Goal: Task Accomplishment & Management: Use online tool/utility

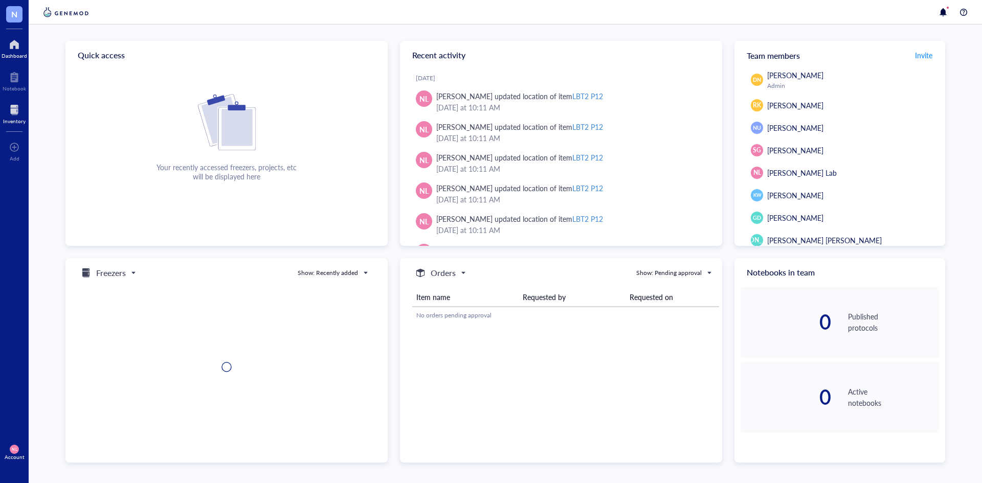
click at [16, 104] on div at bounding box center [14, 110] width 23 height 16
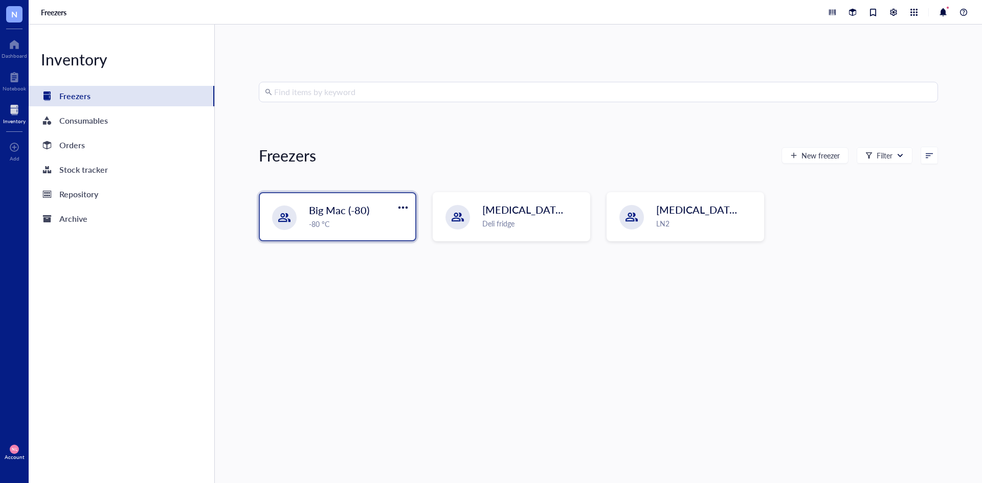
click at [341, 206] on span "Big Mac (-80)" at bounding box center [339, 210] width 60 height 14
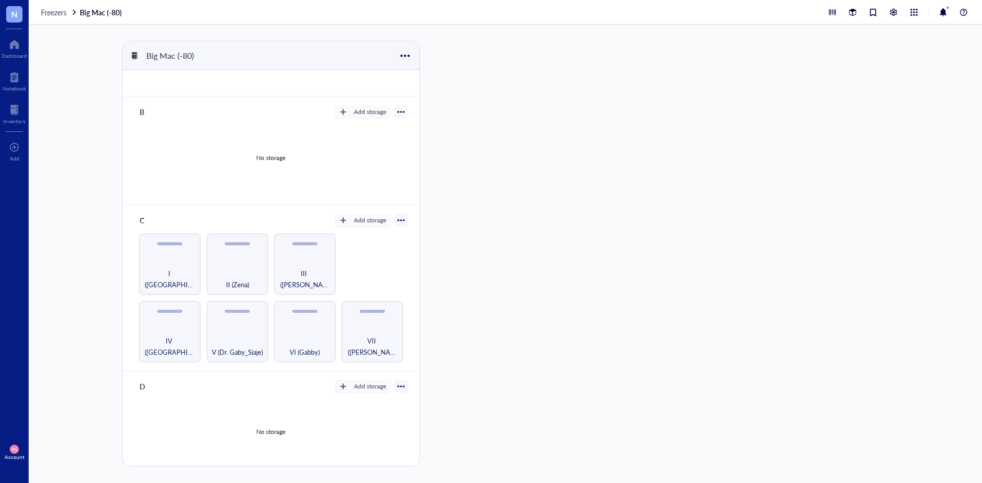
scroll to position [85, 0]
click at [239, 255] on div "II (Zena)" at bounding box center [237, 261] width 61 height 61
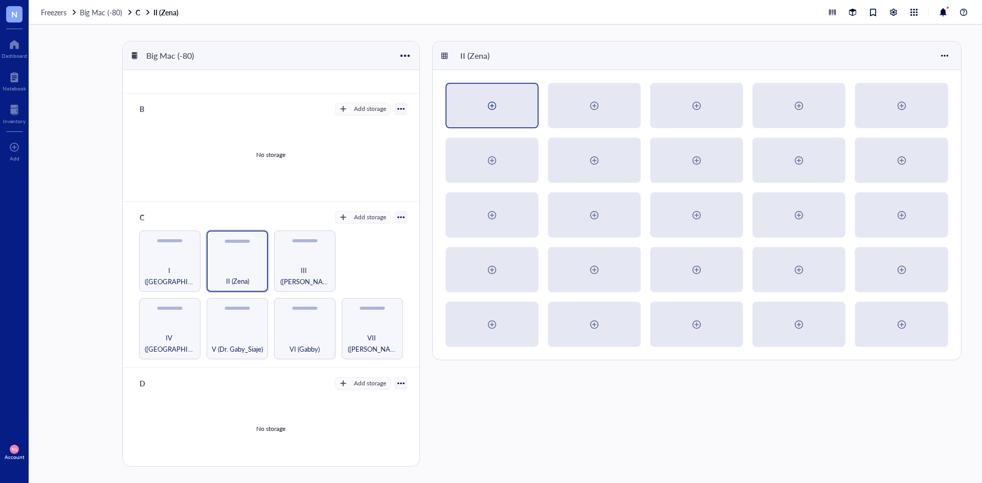
click at [521, 103] on div at bounding box center [492, 105] width 91 height 43
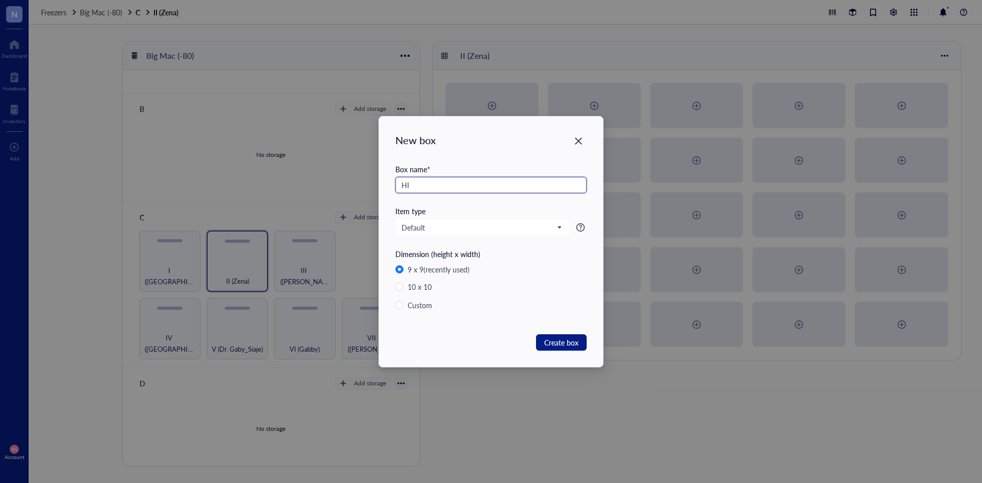
type input "H"
click at [449, 183] on input "RiboTag x LysMCre" at bounding box center [490, 185] width 191 height 16
type input "RiboTag x LysMCre"
click at [567, 342] on span "Create box" at bounding box center [561, 342] width 34 height 11
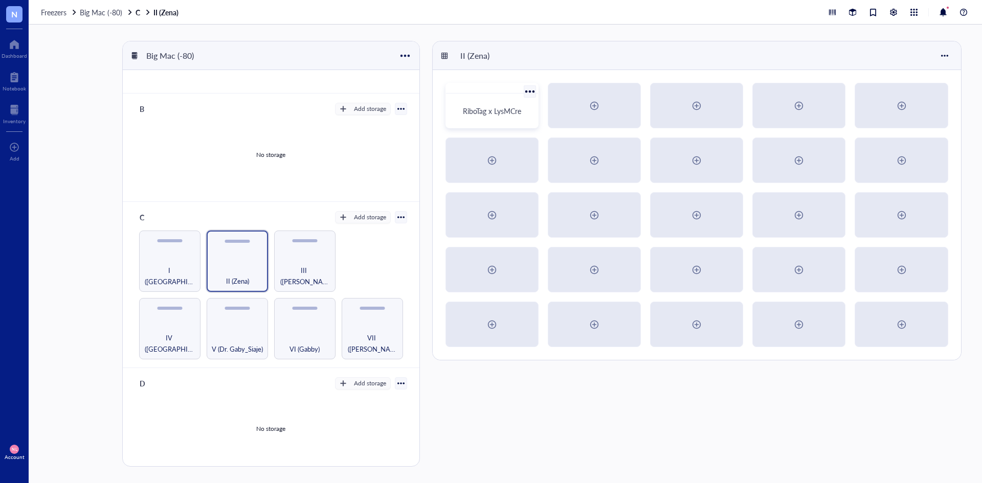
click at [521, 111] on span "RiboTag x LysMCre" at bounding box center [492, 111] width 58 height 10
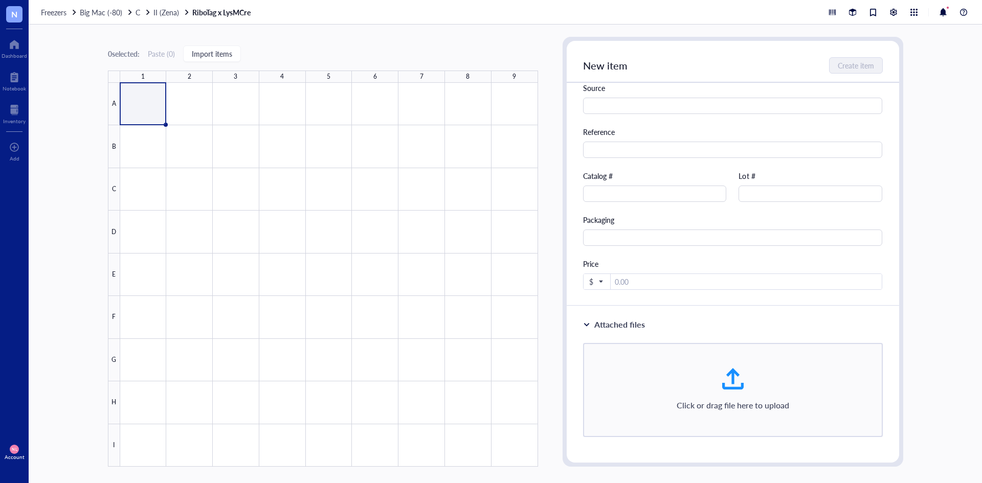
scroll to position [311, 0]
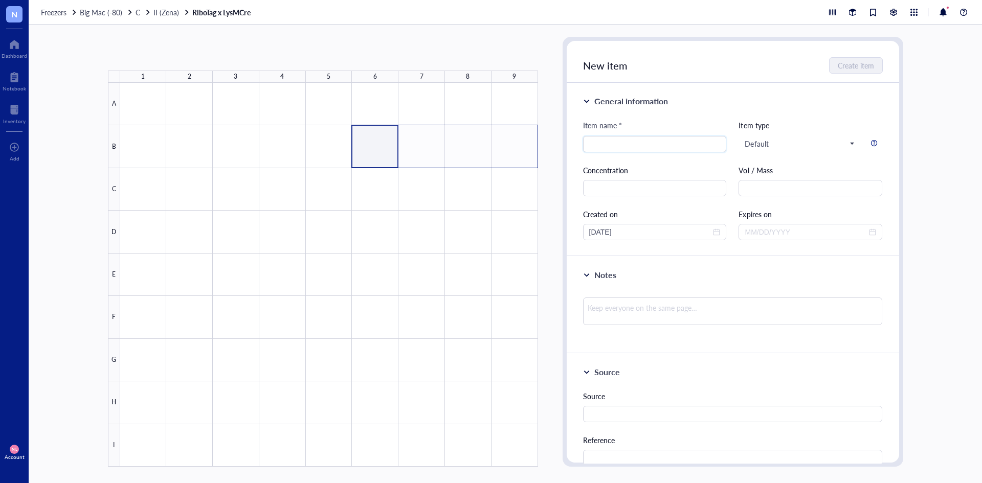
drag, startPoint x: 356, startPoint y: 146, endPoint x: 510, endPoint y: 155, distance: 154.2
click at [510, 155] on div at bounding box center [329, 275] width 418 height 384
click at [159, 194] on div at bounding box center [329, 275] width 418 height 384
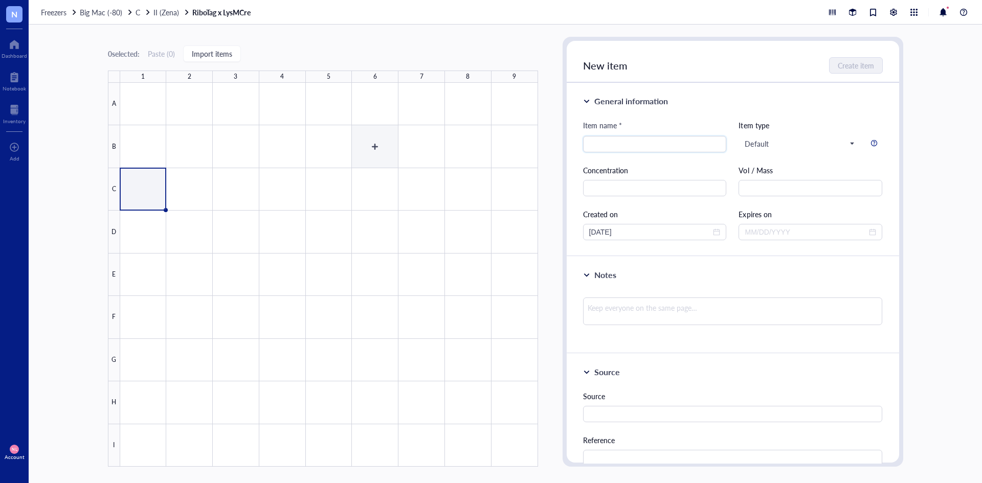
click at [364, 145] on div at bounding box center [329, 275] width 418 height 384
click at [770, 145] on span "Default" at bounding box center [799, 143] width 109 height 9
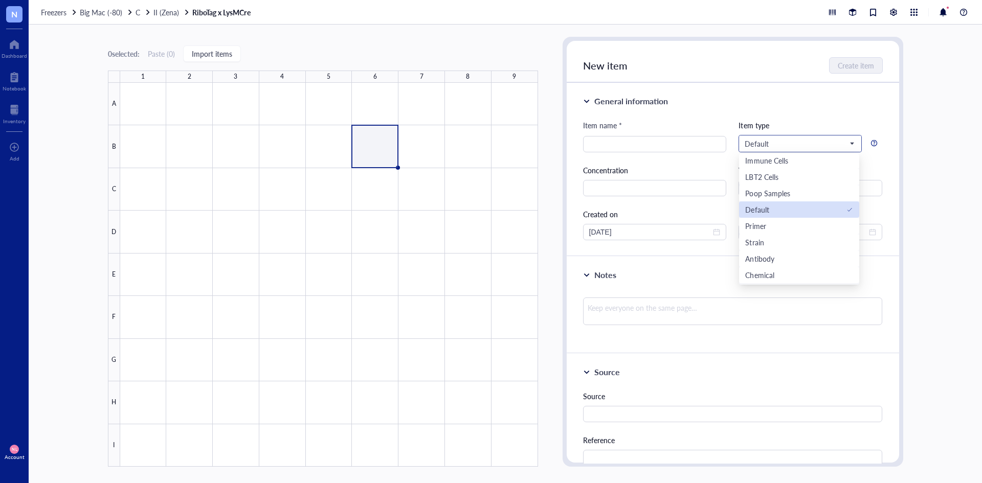
scroll to position [0, 0]
click at [798, 209] on div "Default" at bounding box center [799, 211] width 108 height 11
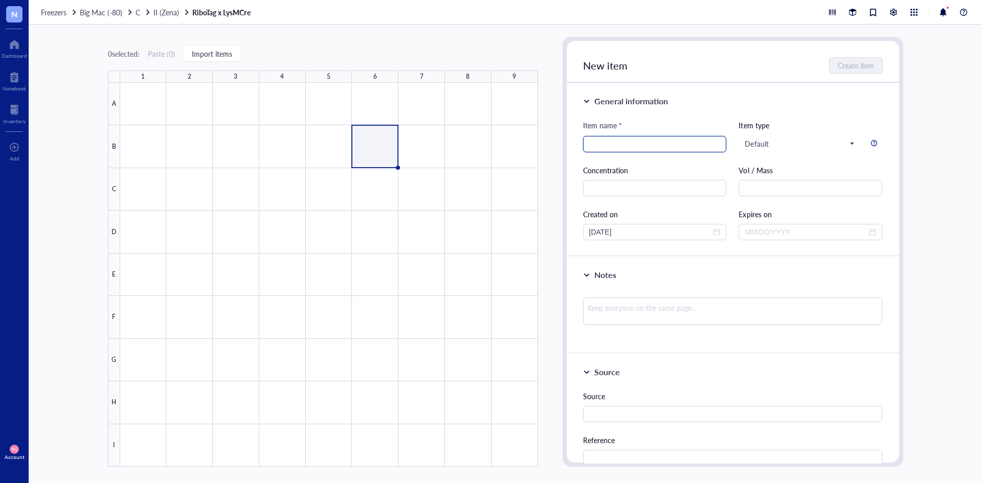
click at [665, 151] on input "search" at bounding box center [654, 144] width 131 height 15
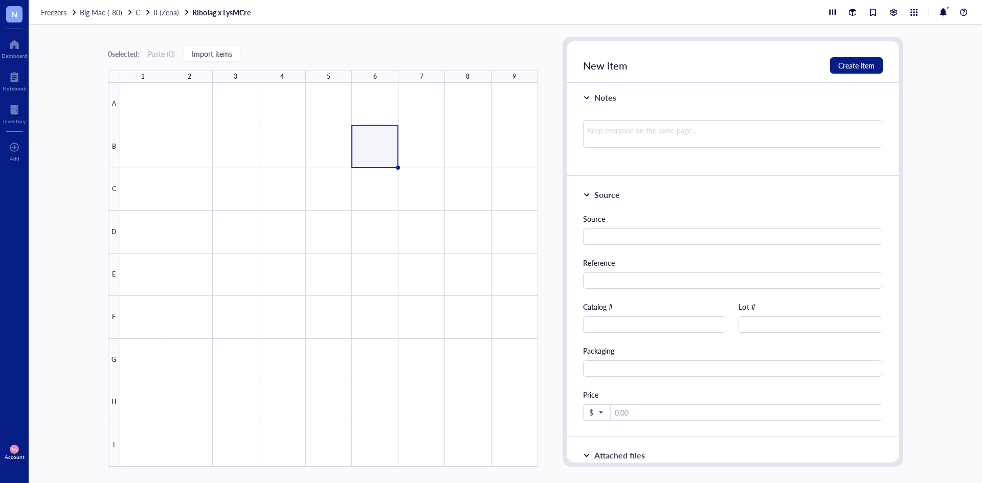
scroll to position [205, 0]
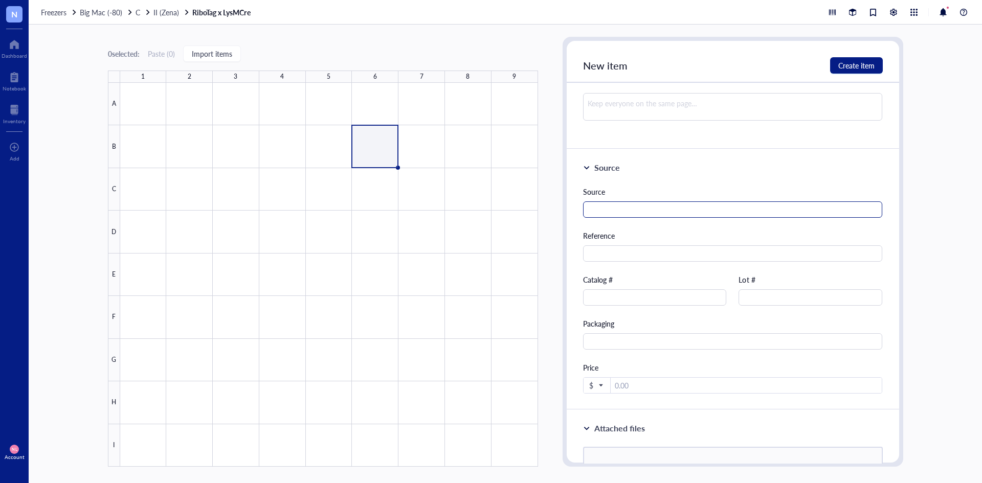
type input "Pit F7"
click at [670, 215] on input "text" at bounding box center [733, 210] width 300 height 16
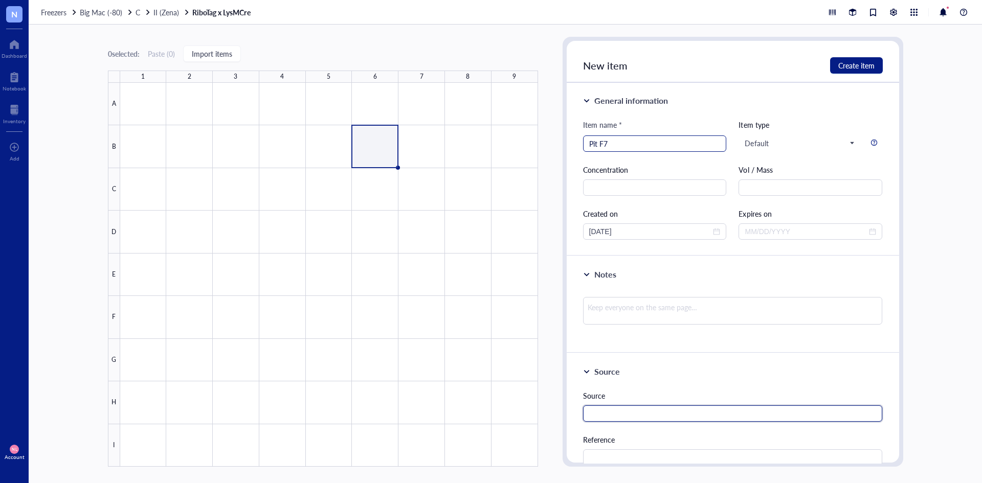
scroll to position [0, 0]
click at [849, 65] on span "Create item" at bounding box center [856, 65] width 36 height 8
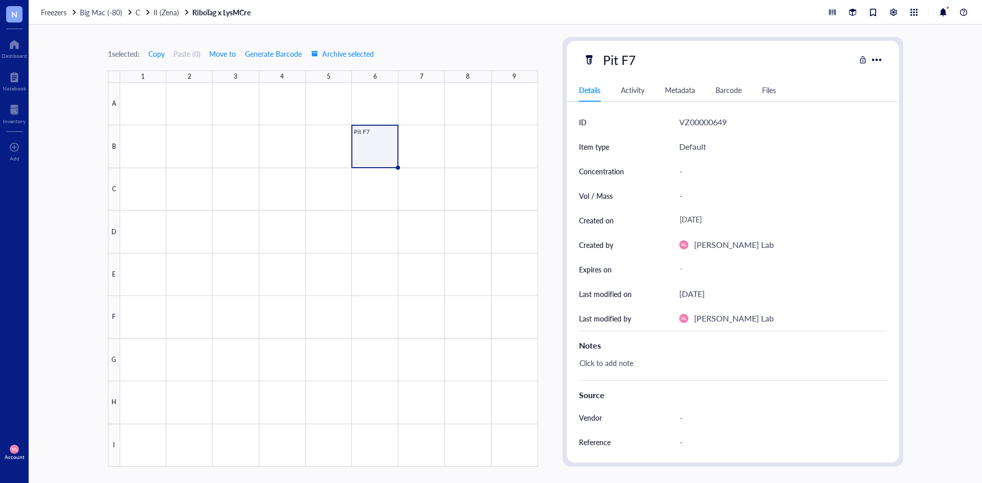
click at [720, 91] on div "Barcode" at bounding box center [729, 89] width 26 height 11
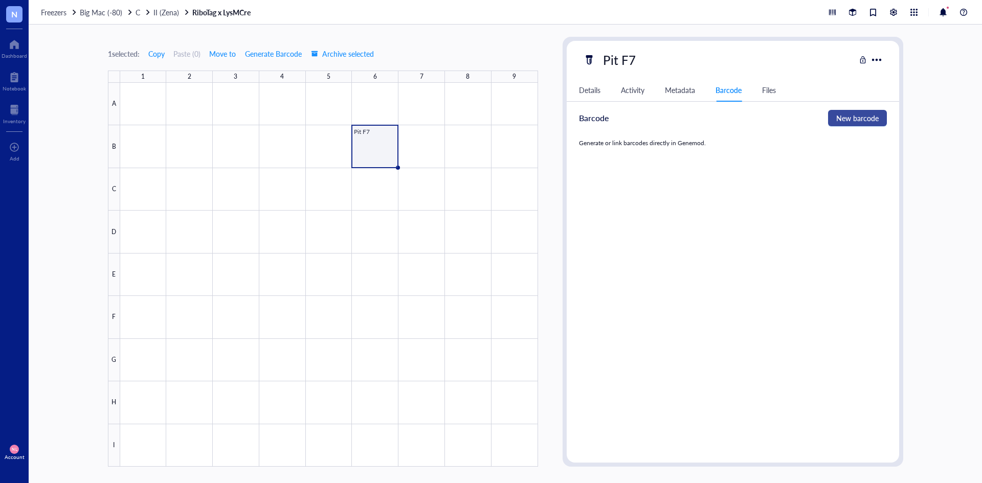
click at [862, 121] on span "New barcode" at bounding box center [857, 118] width 42 height 11
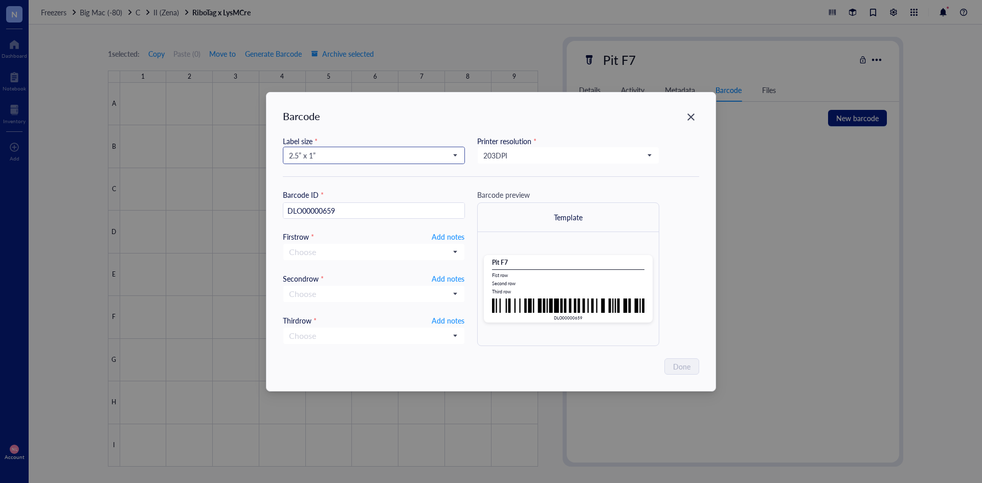
click at [429, 158] on span "2.5” x 1”" at bounding box center [373, 155] width 168 height 9
click at [376, 239] on div "1” x 0.5”" at bounding box center [374, 239] width 169 height 11
type input "DLO00000659"
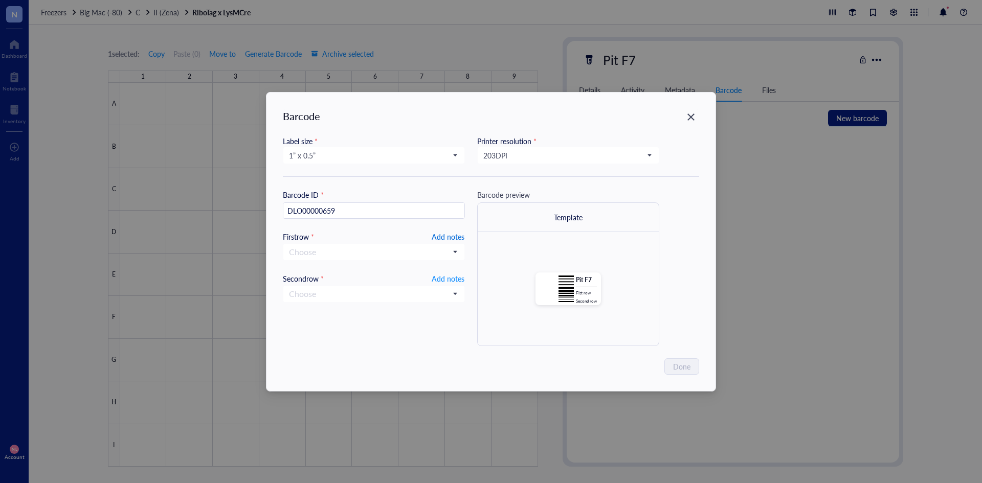
click at [448, 235] on span "Add notes" at bounding box center [448, 236] width 33 height 13
click at [388, 253] on input "text" at bounding box center [373, 252] width 181 height 16
type input "09"
type input "09/"
type input "09/2"
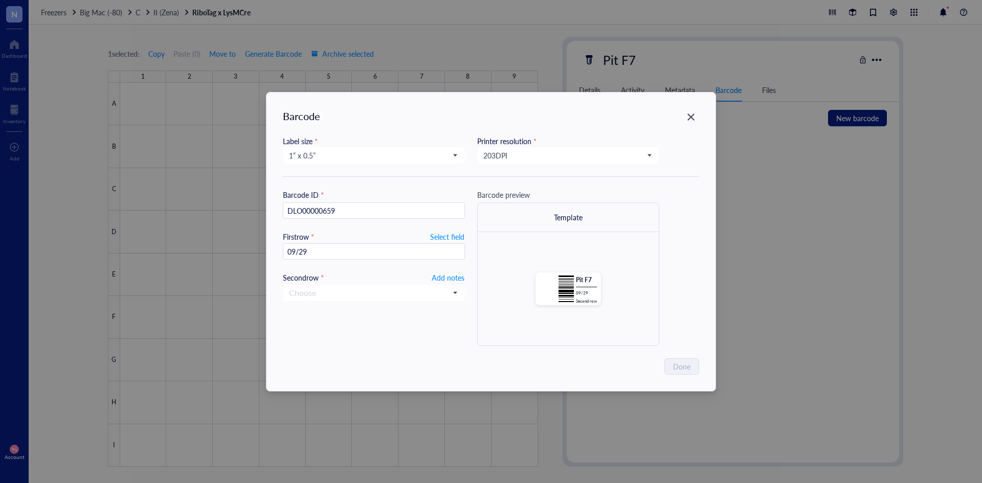
type input "09/29/"
type input "[DATE]"
click at [451, 291] on span at bounding box center [374, 292] width 170 height 15
click at [459, 276] on span "Add notes" at bounding box center [448, 277] width 33 height 13
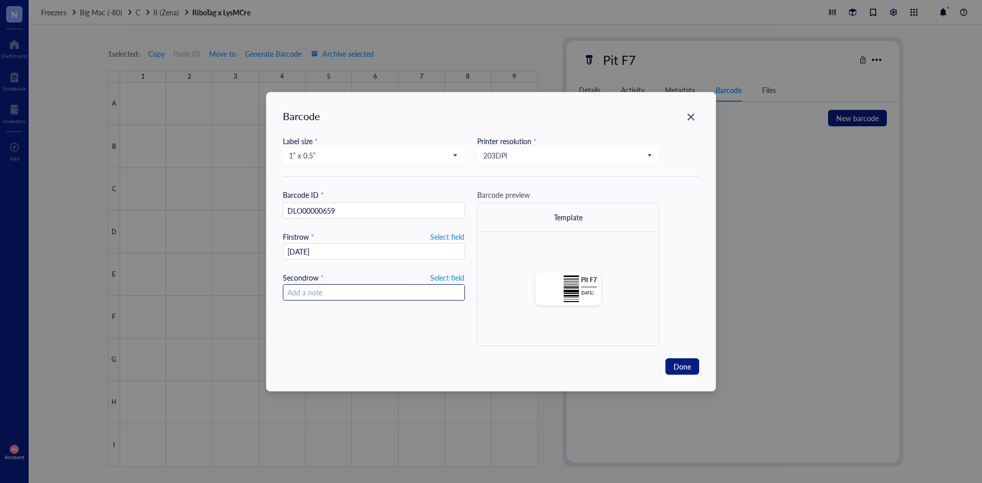
click at [411, 290] on input "text" at bounding box center [373, 293] width 181 height 16
type input "Dies"
type input "Diestrus"
click at [401, 256] on input "[DATE]" at bounding box center [373, 252] width 181 height 16
click at [694, 119] on icon "Close" at bounding box center [692, 117] width 10 height 10
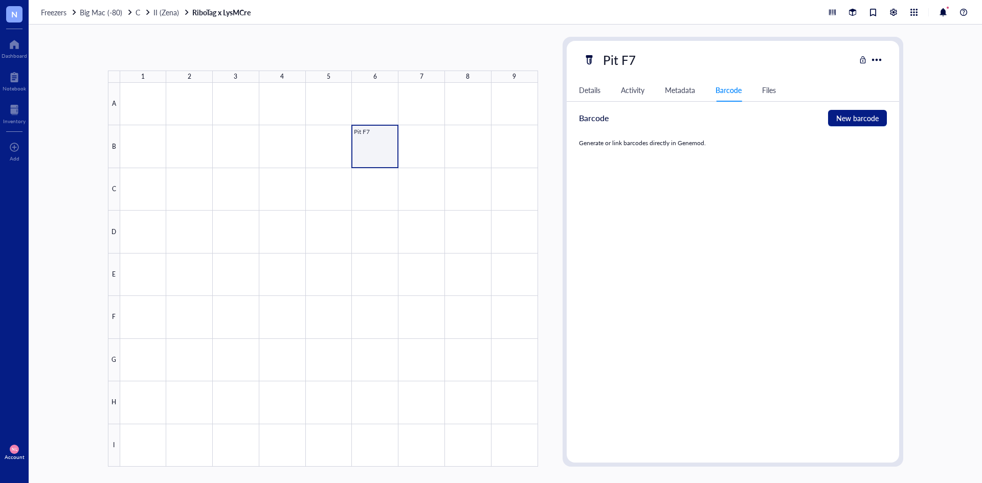
click at [374, 146] on div at bounding box center [329, 275] width 418 height 384
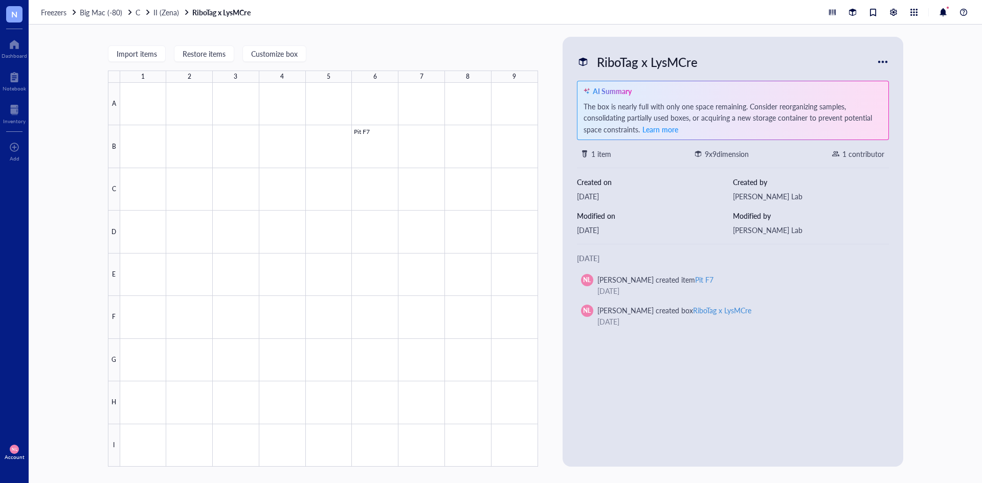
click at [950, 195] on div "Import items Restore items Customize box 1 2 3 4 5 6 7 8 9 A B C D E F G H I Pi…" at bounding box center [506, 254] width 954 height 459
click at [363, 136] on div at bounding box center [329, 275] width 418 height 384
